Goal: Task Accomplishment & Management: Manage account settings

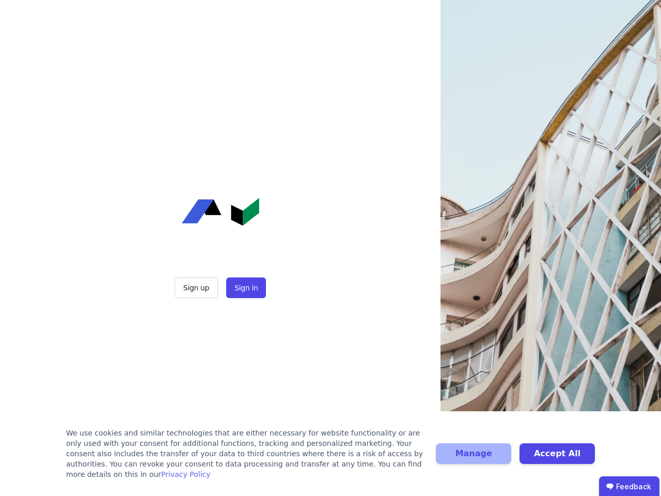
click at [331, 248] on div "Sign up Sign in" at bounding box center [220, 248] width 258 height 496
click at [197, 288] on button "Sign up" at bounding box center [196, 287] width 43 height 21
click at [245, 288] on button "Sign in" at bounding box center [246, 287] width 40 height 21
click at [331, 459] on div "We use cookies and similar technologies that are either necessary for website f…" at bounding box center [245, 454] width 358 height 52
click at [474, 459] on button "Manage" at bounding box center [473, 453] width 75 height 21
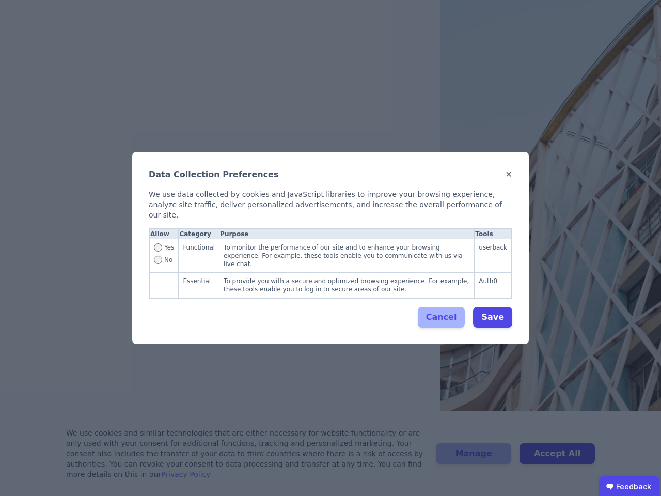
click at [557, 459] on div "Data Collection Preferences ✕ We use data collected by cookies and JavaScript l…" at bounding box center [330, 248] width 661 height 496
click at [629, 486] on ubdiv "Feedback" at bounding box center [629, 486] width 60 height 21
